Goal: Information Seeking & Learning: Learn about a topic

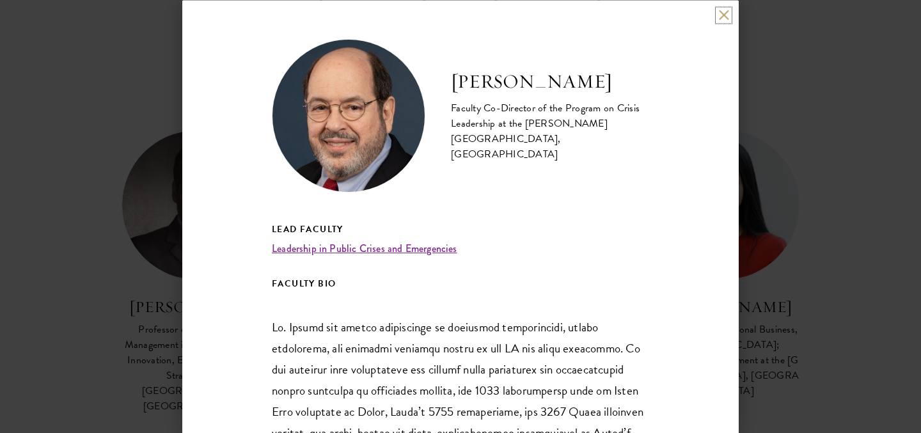
click at [723, 15] on button at bounding box center [723, 15] width 11 height 11
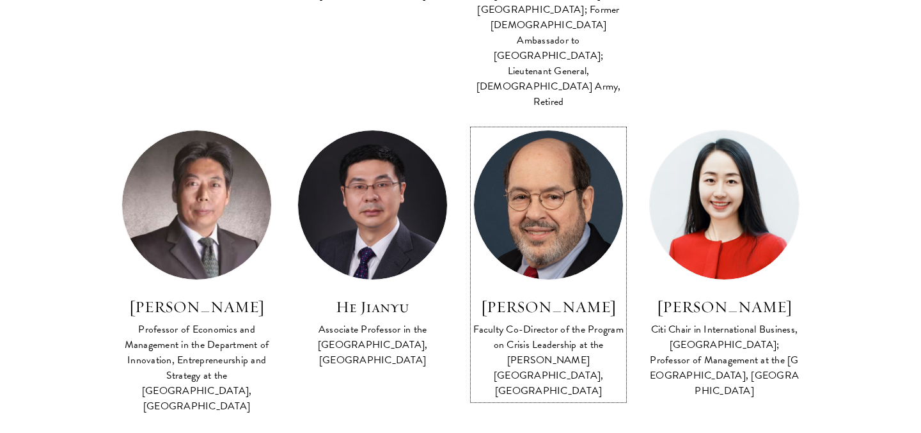
scroll to position [1472, 0]
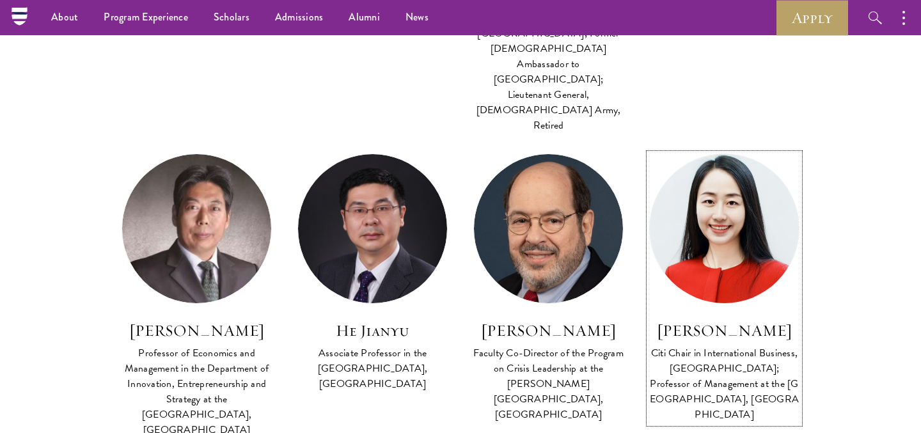
click at [739, 146] on img at bounding box center [724, 228] width 164 height 164
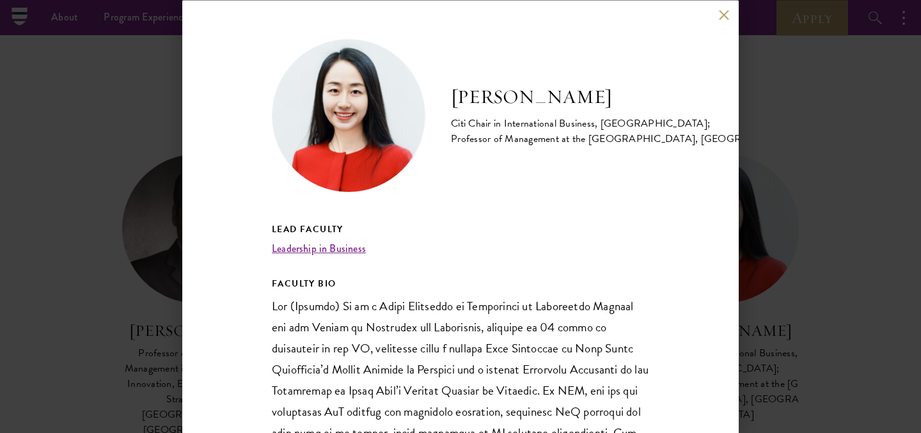
click at [719, 16] on button at bounding box center [723, 15] width 11 height 11
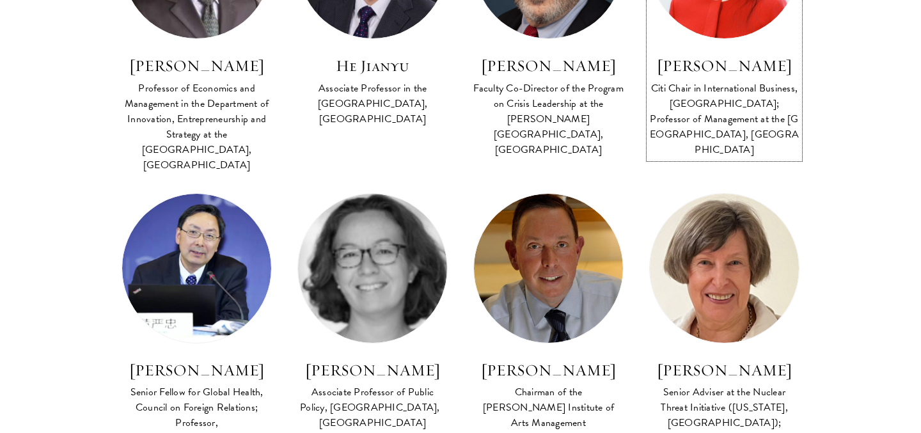
scroll to position [1756, 0]
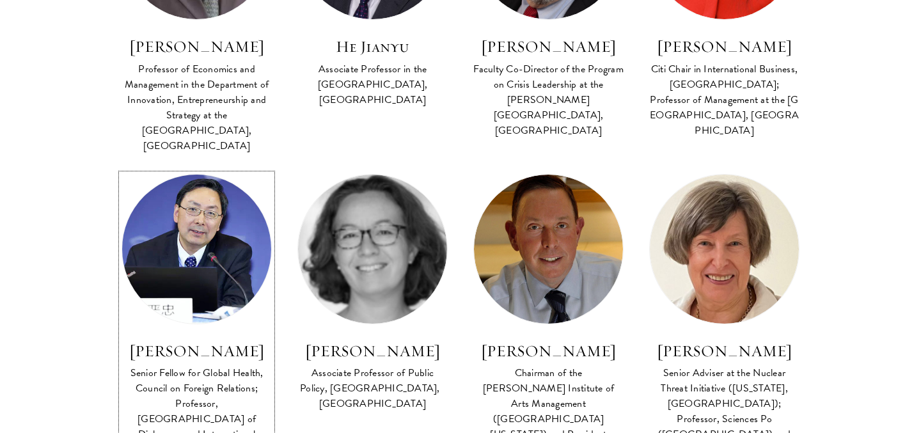
click at [207, 365] on div "Senior Fellow for Global Health, Council on Foreign Relations; Professor, [GEOG…" at bounding box center [197, 411] width 150 height 92
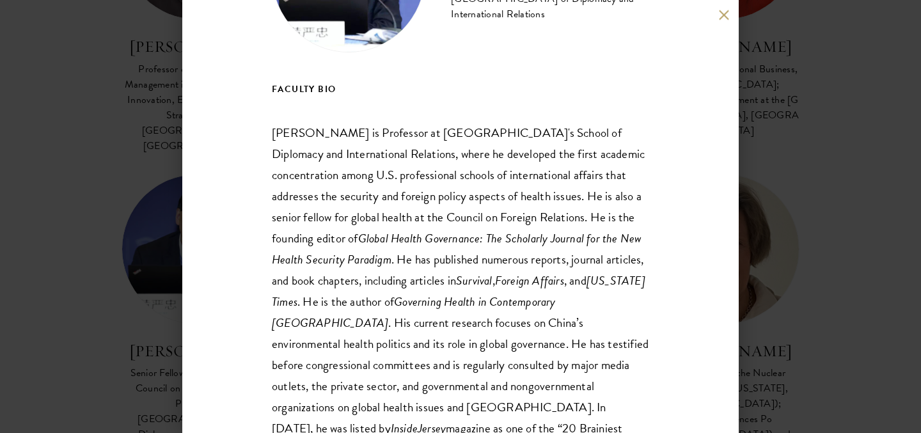
scroll to position [146, 0]
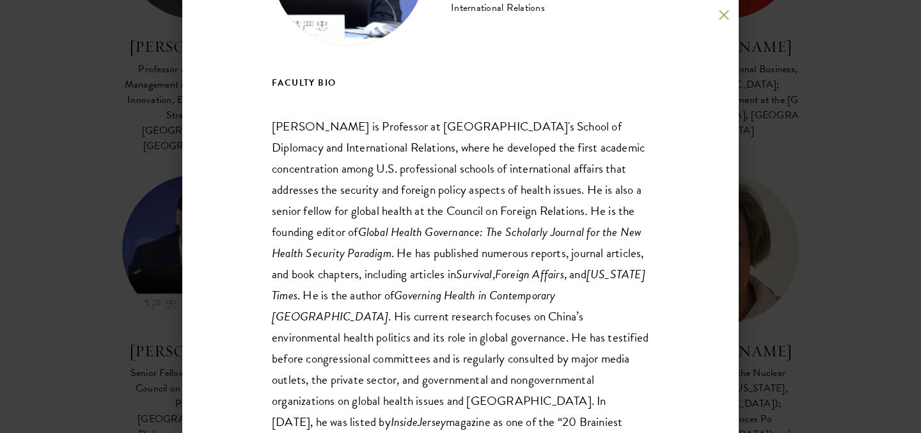
click at [788, 146] on div "[PERSON_NAME] Senior Fellow for Global Health, Council on Foreign Relations; Pr…" at bounding box center [460, 216] width 921 height 433
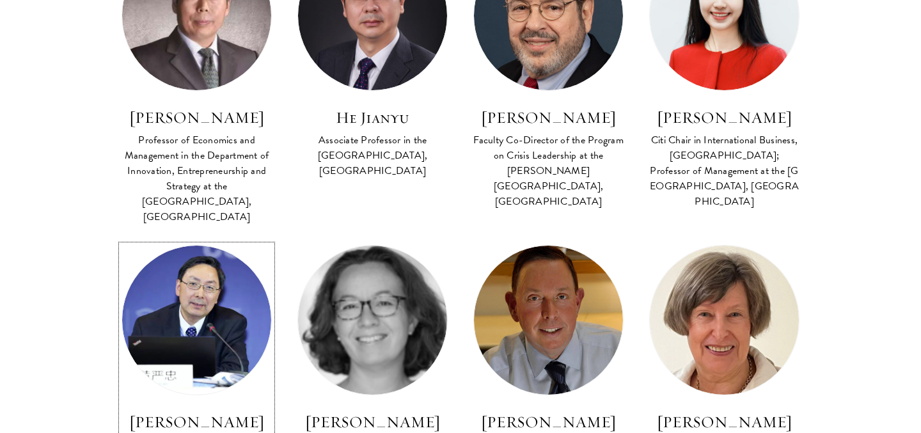
scroll to position [1696, 0]
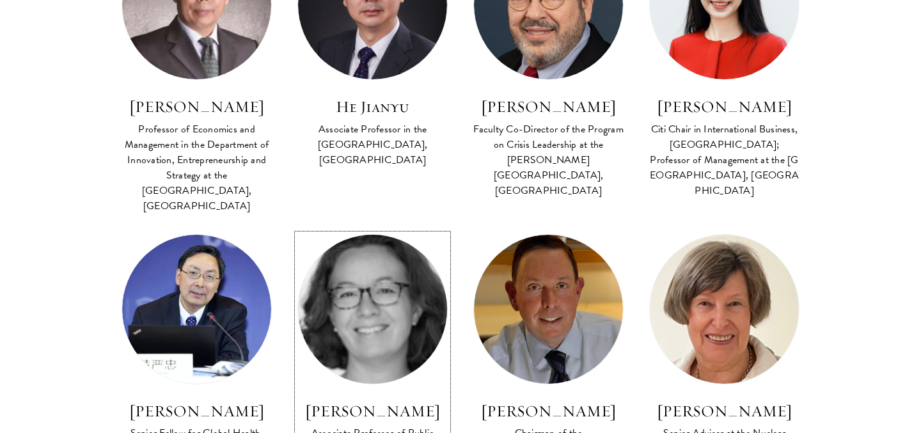
click at [381, 227] on img at bounding box center [372, 309] width 164 height 164
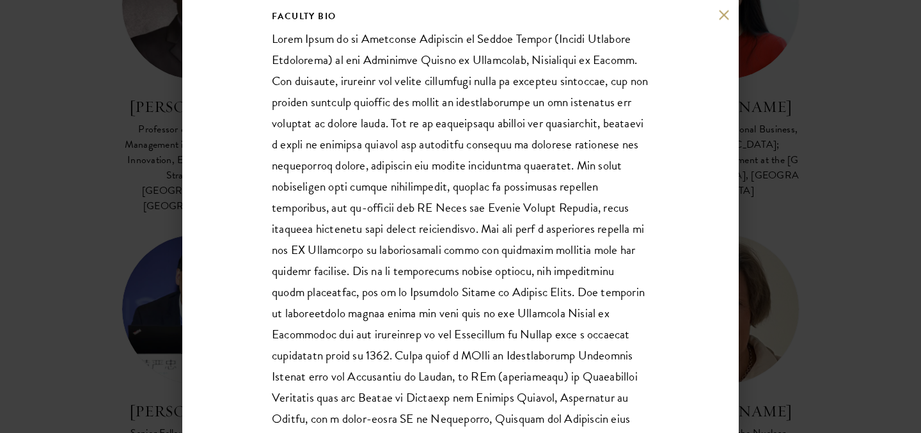
scroll to position [271, 0]
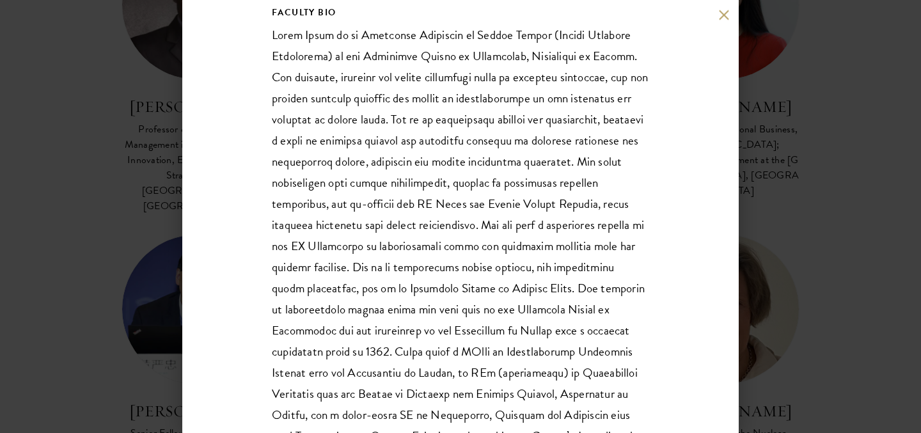
click at [794, 229] on div "[PERSON_NAME] Associate Professor of Public Policy, [GEOGRAPHIC_DATA],  [GEOGRA…" at bounding box center [460, 216] width 921 height 433
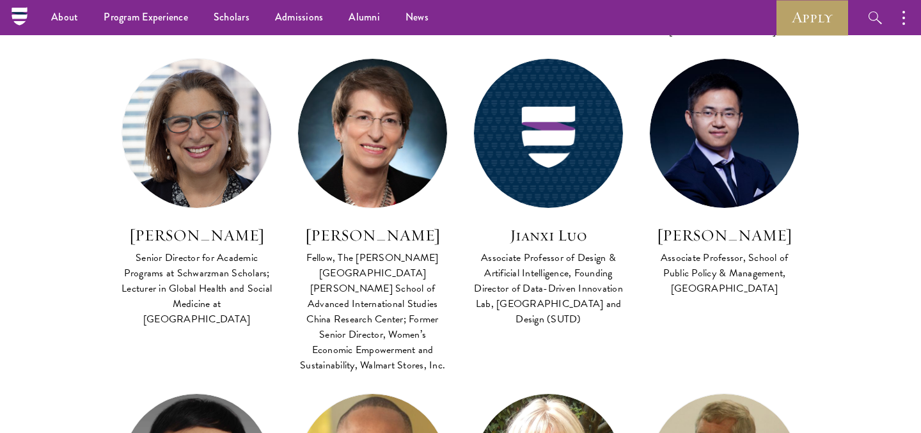
scroll to position [2375, 0]
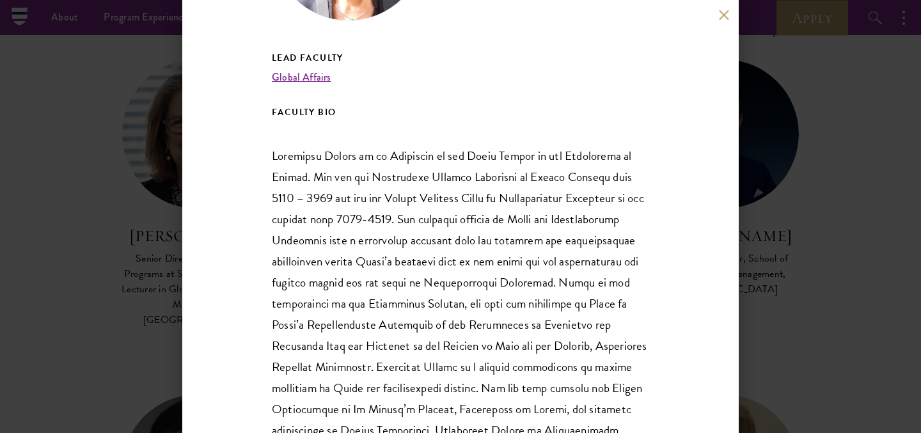
scroll to position [168, 0]
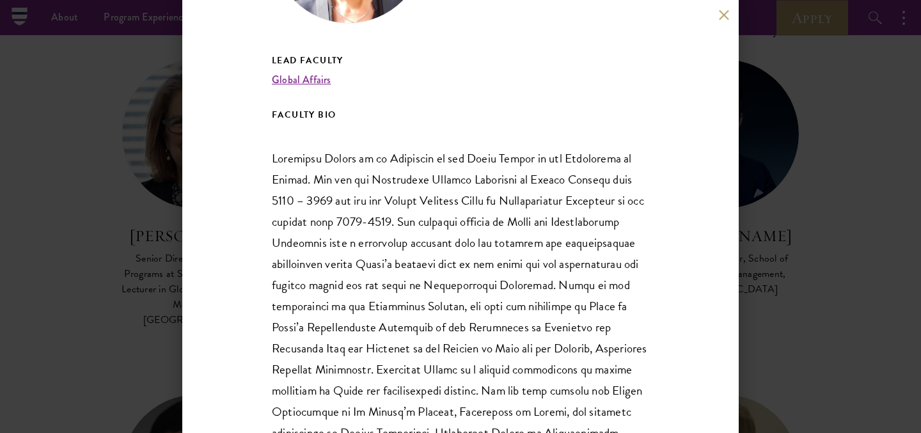
click at [784, 114] on div "[PERSON_NAME] External Associate of the [GEOGRAPHIC_DATA] at the [GEOGRAPHIC_DA…" at bounding box center [460, 216] width 921 height 433
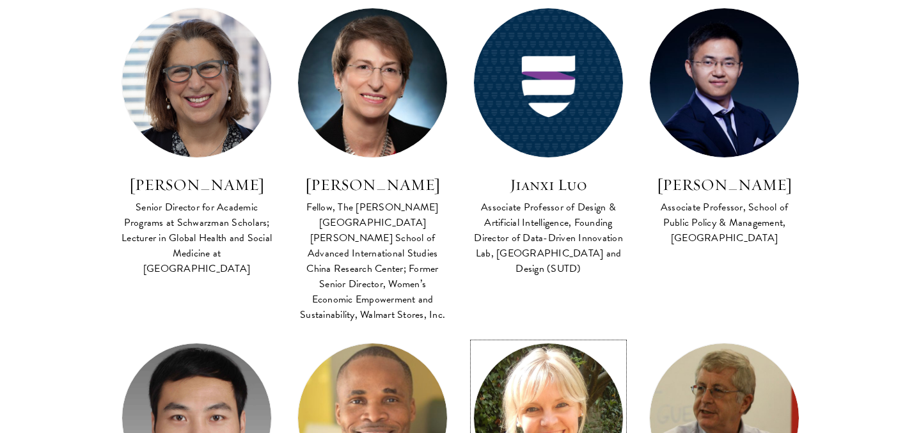
scroll to position [2442, 0]
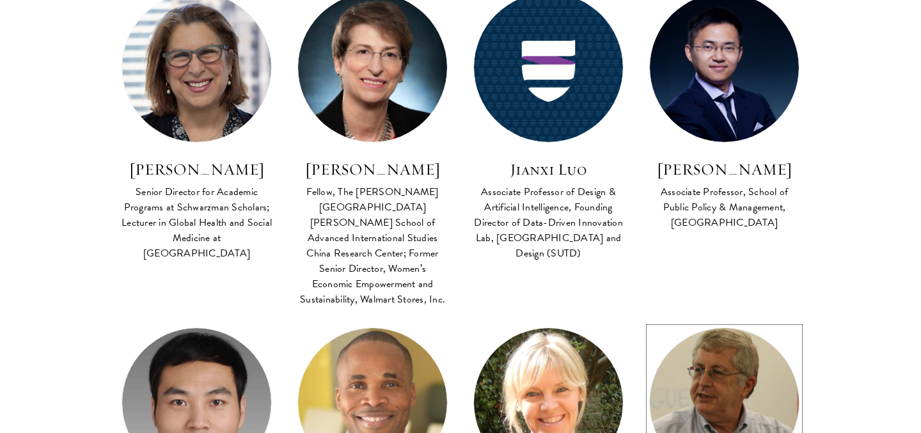
click at [729, 321] on img at bounding box center [724, 403] width 164 height 164
